Goal: Check status

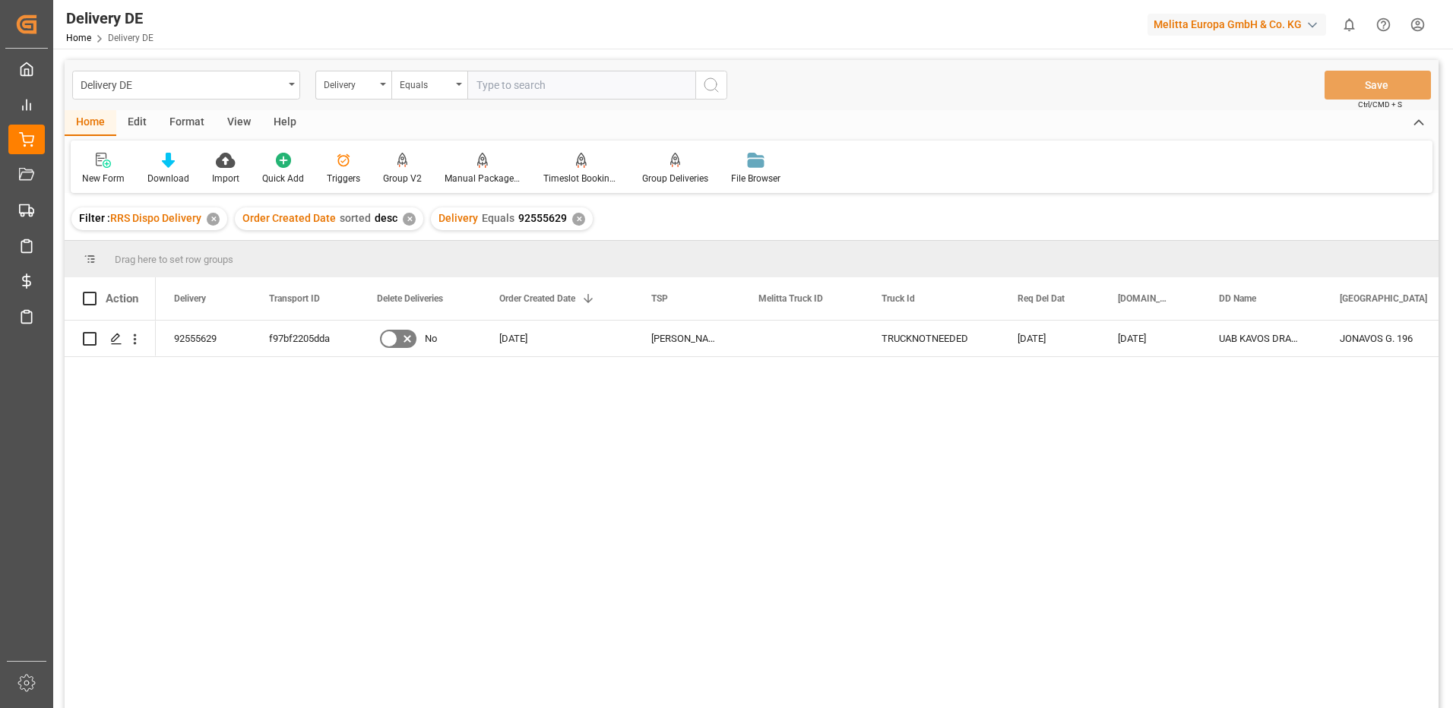
click at [572, 220] on div "✕" at bounding box center [578, 219] width 13 height 13
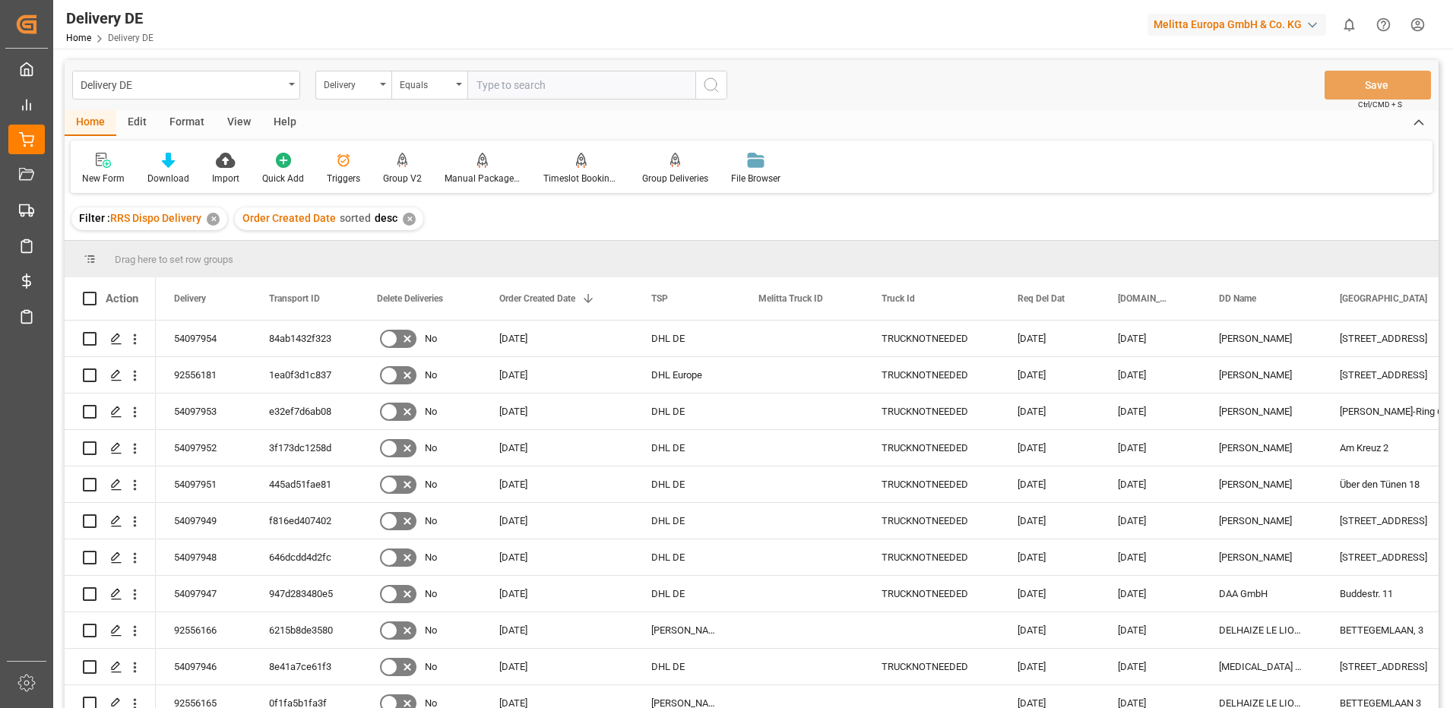
click at [520, 90] on input "text" at bounding box center [581, 85] width 228 height 29
type input "92556185"
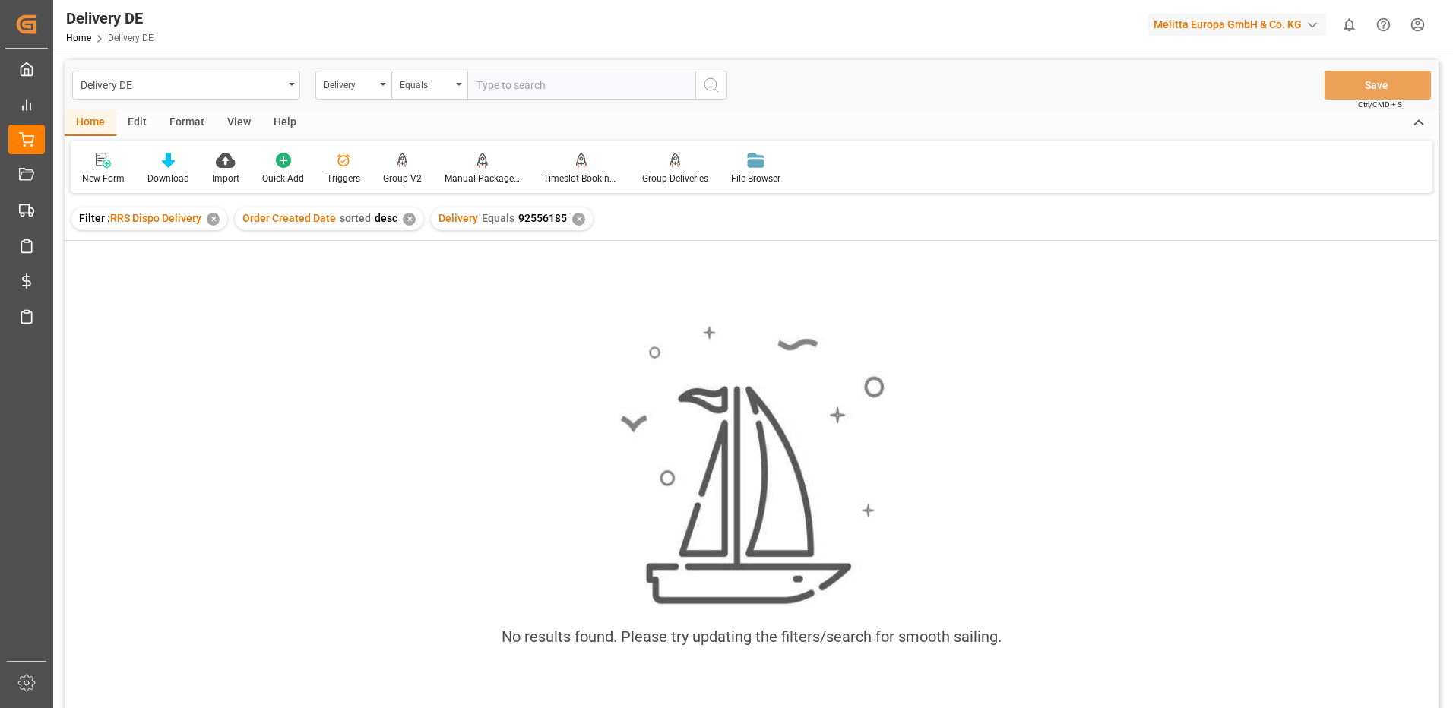
click at [573, 223] on div "✕" at bounding box center [578, 219] width 13 height 13
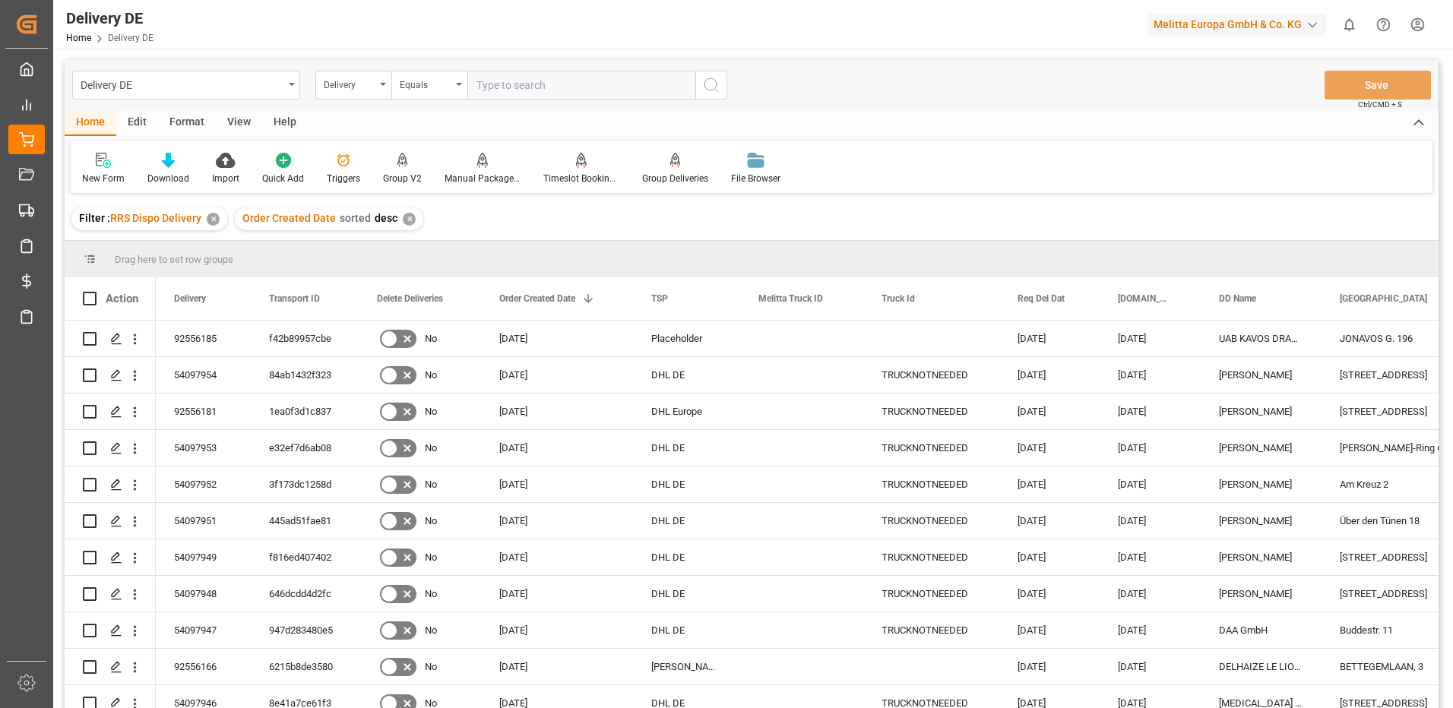
click at [587, 85] on input "text" at bounding box center [581, 85] width 228 height 29
type input "92556185"
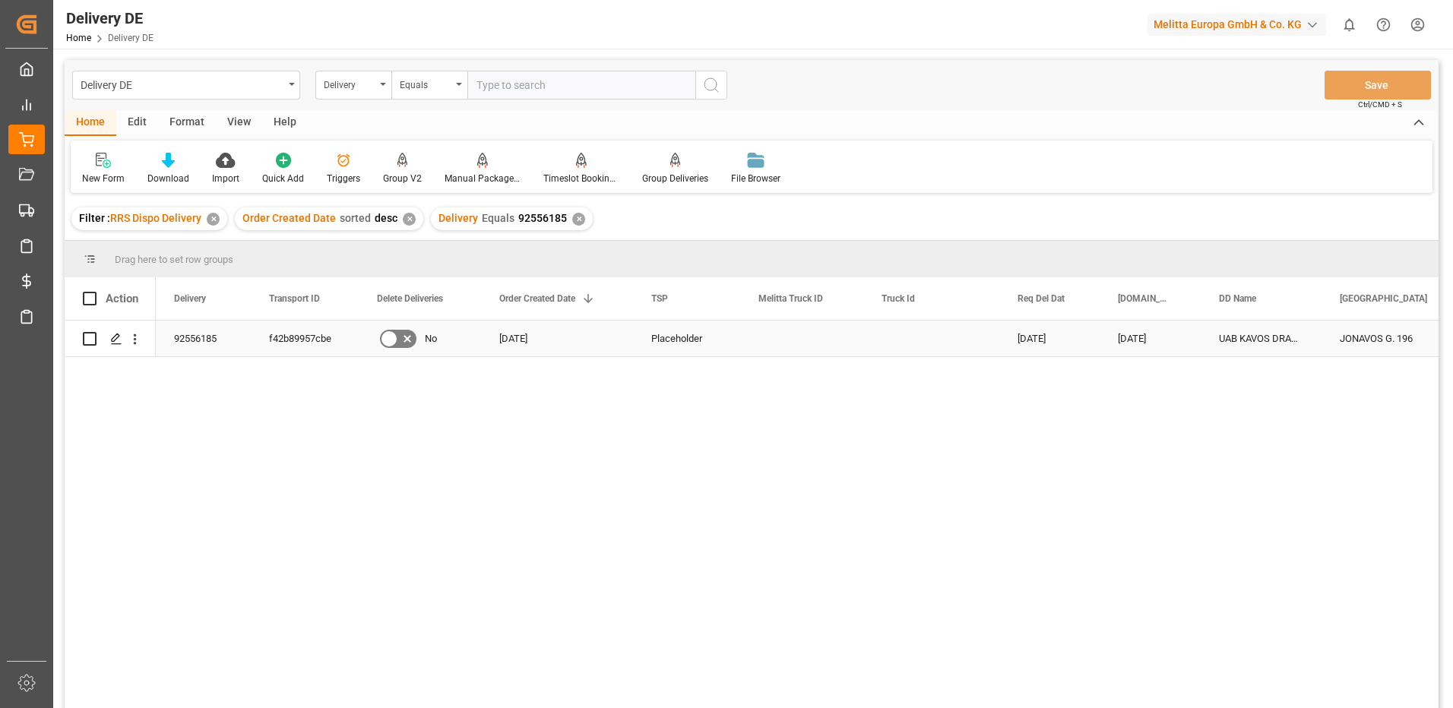
click at [203, 337] on div "92556185" at bounding box center [203, 339] width 95 height 36
click at [277, 339] on div "f42b89957cbe" at bounding box center [305, 339] width 108 height 36
click at [574, 219] on div "✕" at bounding box center [578, 219] width 13 height 13
